Goal: Task Accomplishment & Management: Use online tool/utility

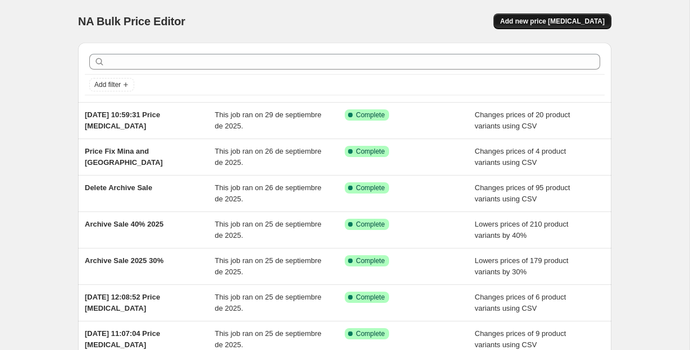
click at [555, 29] on button "Add new price [MEDICAL_DATA]" at bounding box center [552, 21] width 118 height 16
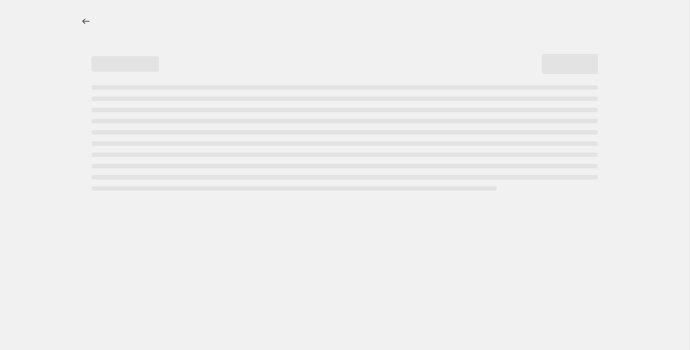
select select "percentage"
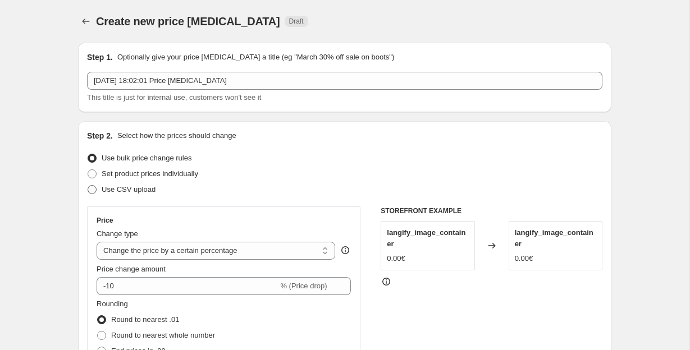
click at [143, 185] on span "Use CSV upload" at bounding box center [129, 189] width 54 height 11
click at [88, 185] on input "Use CSV upload" at bounding box center [88, 185] width 1 height 1
radio input "true"
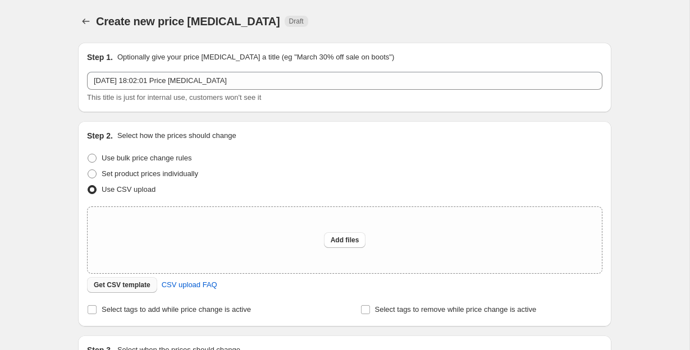
click at [129, 286] on span "Get CSV template" at bounding box center [122, 285] width 57 height 9
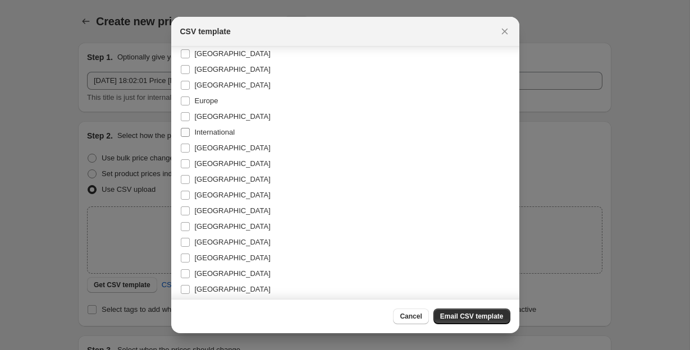
scroll to position [127, 0]
click at [204, 135] on span "[GEOGRAPHIC_DATA]" at bounding box center [233, 132] width 76 height 8
click at [190, 135] on input "[GEOGRAPHIC_DATA]" at bounding box center [185, 132] width 9 height 9
checkbox input "true"
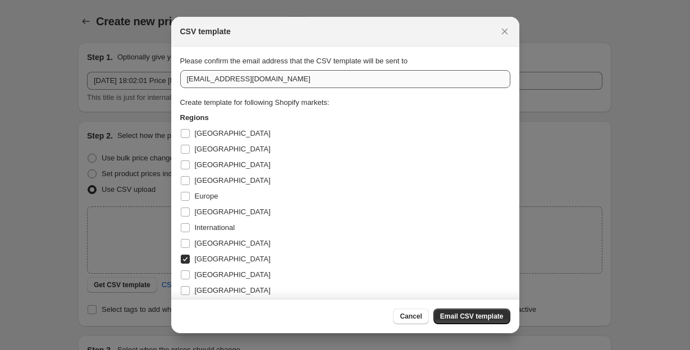
scroll to position [0, 0]
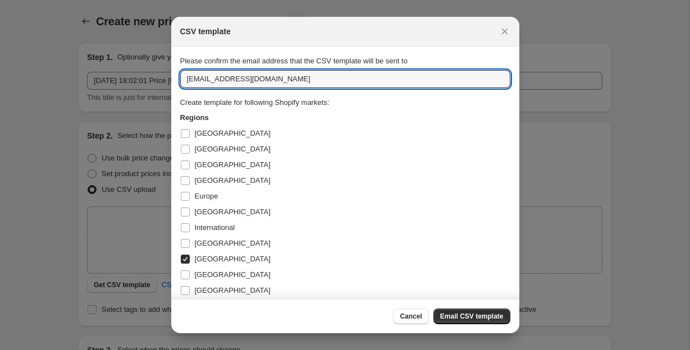
drag, startPoint x: 211, startPoint y: 77, endPoint x: 176, endPoint y: 77, distance: 35.4
click at [176, 77] on section "Please confirm the email address that the CSV template will be sent to [EMAIL_A…" at bounding box center [345, 257] width 348 height 420
type input "[PERSON_NAME][EMAIL_ADDRESS][PERSON_NAME][DOMAIN_NAME]"
click at [400, 138] on div "[GEOGRAPHIC_DATA]" at bounding box center [345, 134] width 330 height 16
drag, startPoint x: 188, startPoint y: 80, endPoint x: 319, endPoint y: 80, distance: 131.9
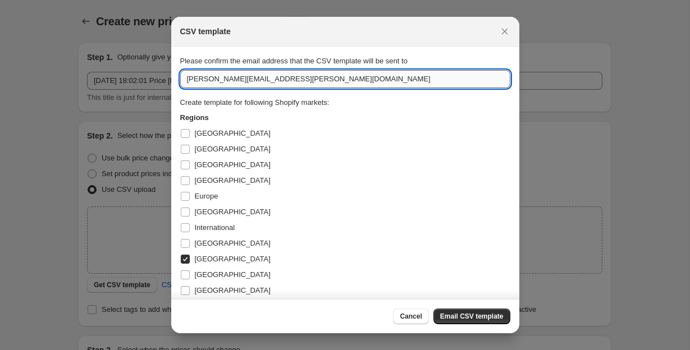
click at [319, 80] on input "[PERSON_NAME][EMAIL_ADDRESS][PERSON_NAME][DOMAIN_NAME]" at bounding box center [345, 79] width 330 height 18
click at [351, 118] on h3 "Regions" at bounding box center [345, 117] width 330 height 11
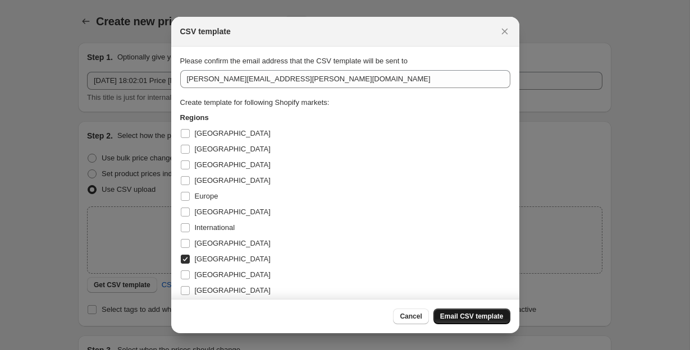
click at [452, 318] on span "Email CSV template" at bounding box center [471, 316] width 63 height 9
